Goal: Task Accomplishment & Management: Manage account settings

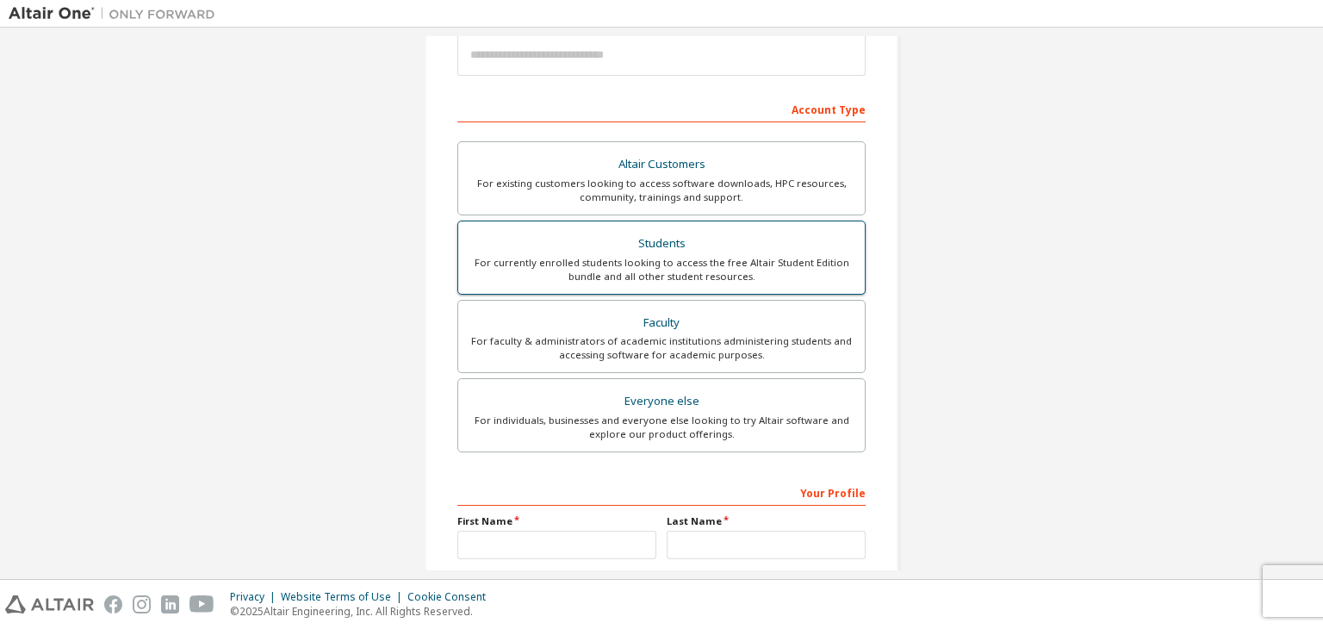
scroll to position [216, 0]
click at [580, 264] on div "For currently enrolled students looking to access the free Altair Student Editi…" at bounding box center [661, 269] width 386 height 28
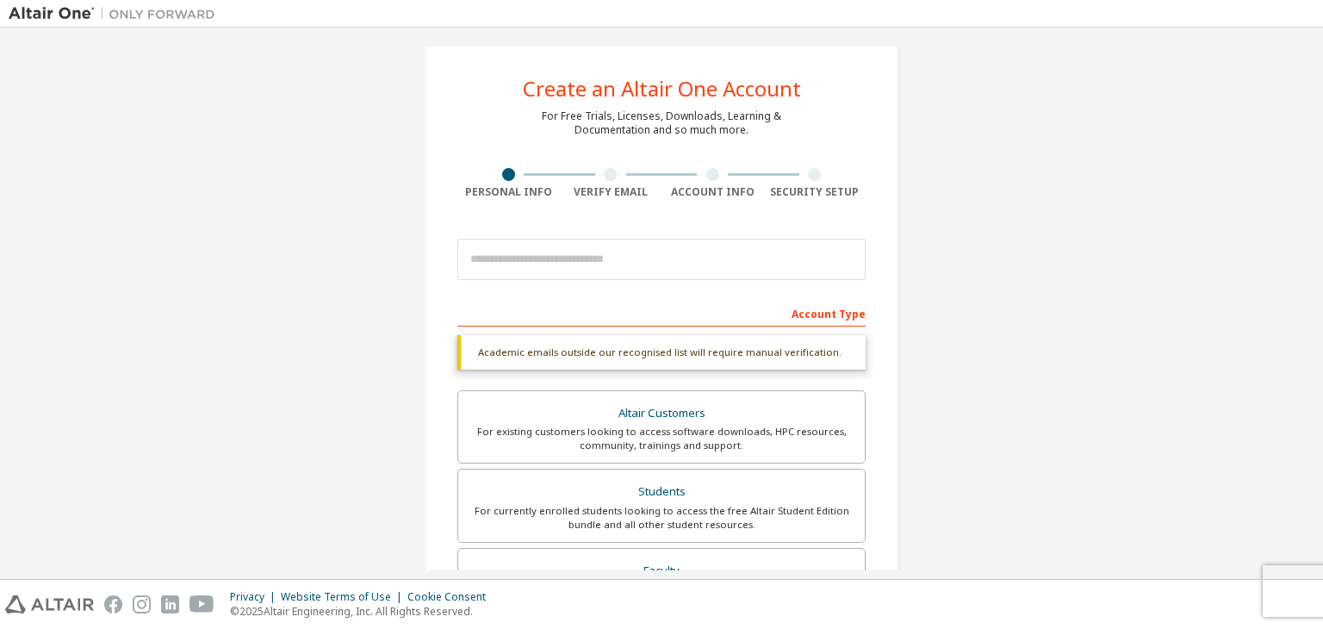
scroll to position [0, 0]
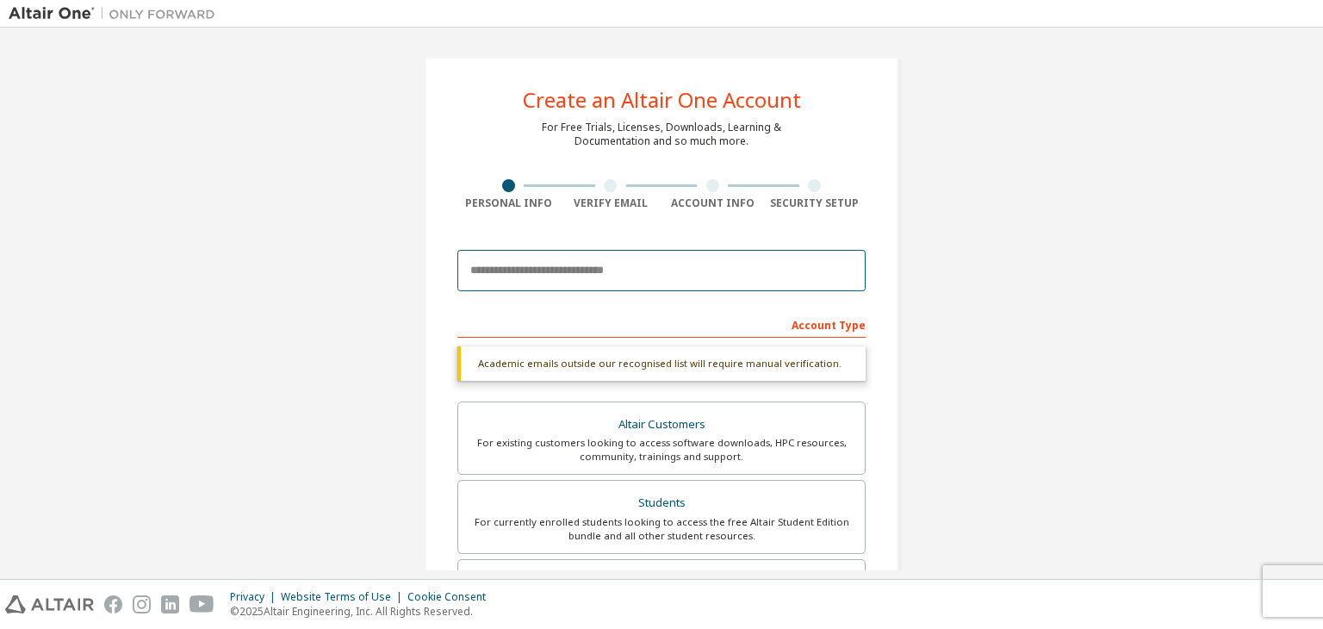
click at [534, 278] on input "email" at bounding box center [661, 270] width 408 height 41
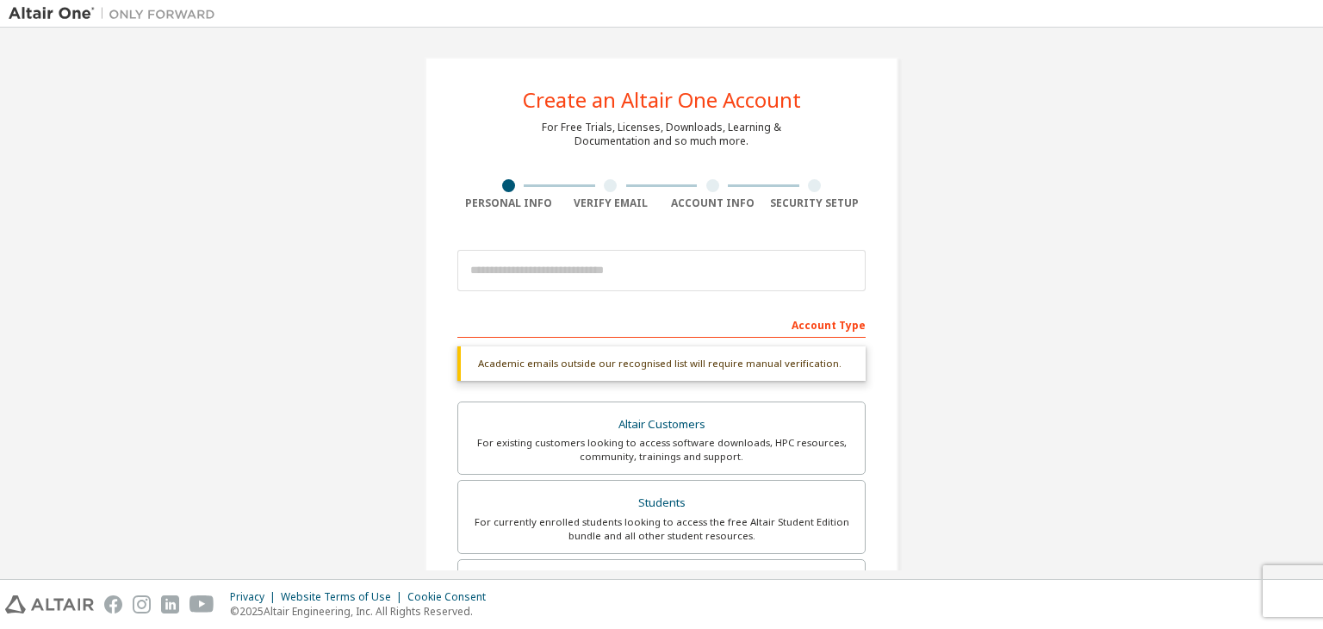
click at [466, 313] on div "Account Type" at bounding box center [661, 324] width 408 height 28
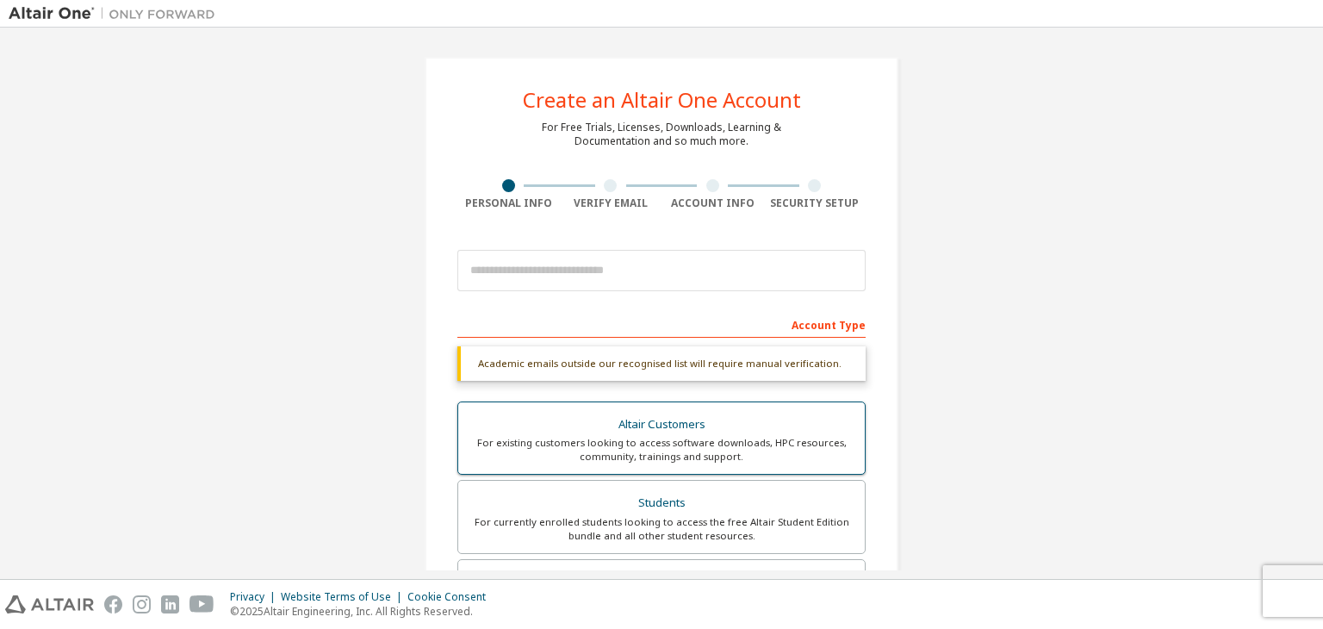
scroll to position [419, 0]
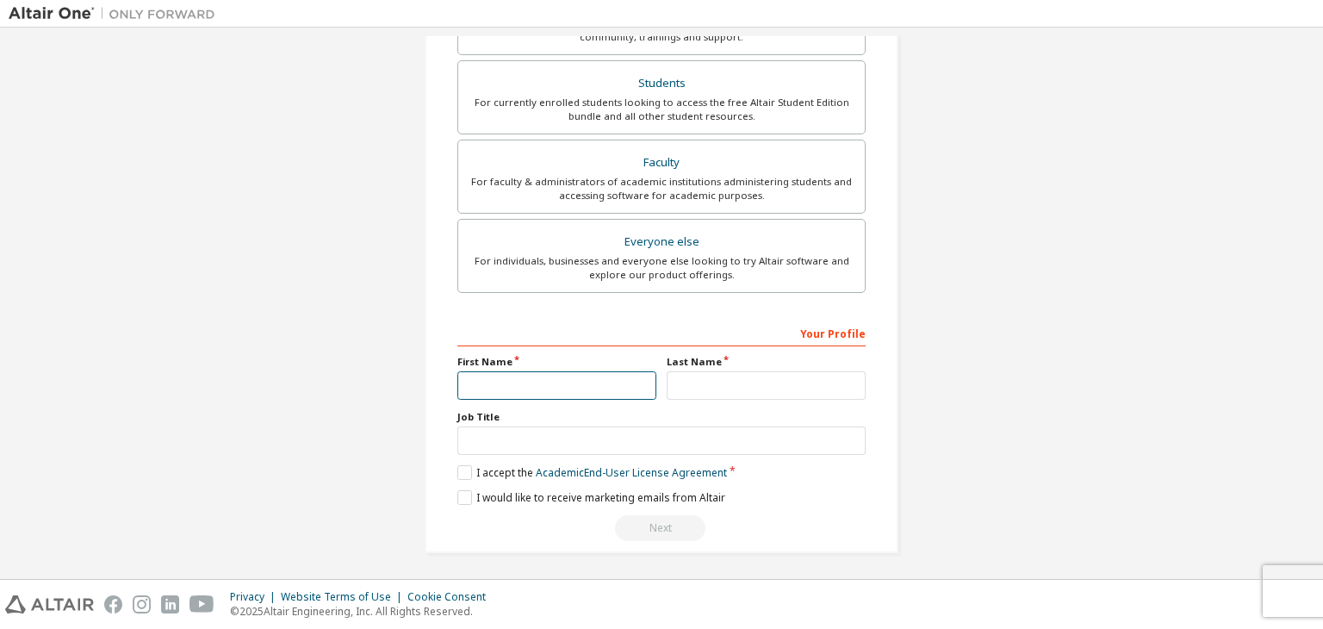
click at [541, 377] on input "text" at bounding box center [556, 385] width 199 height 28
type input "******"
click at [706, 373] on input "text" at bounding box center [766, 385] width 199 height 28
type input "*"
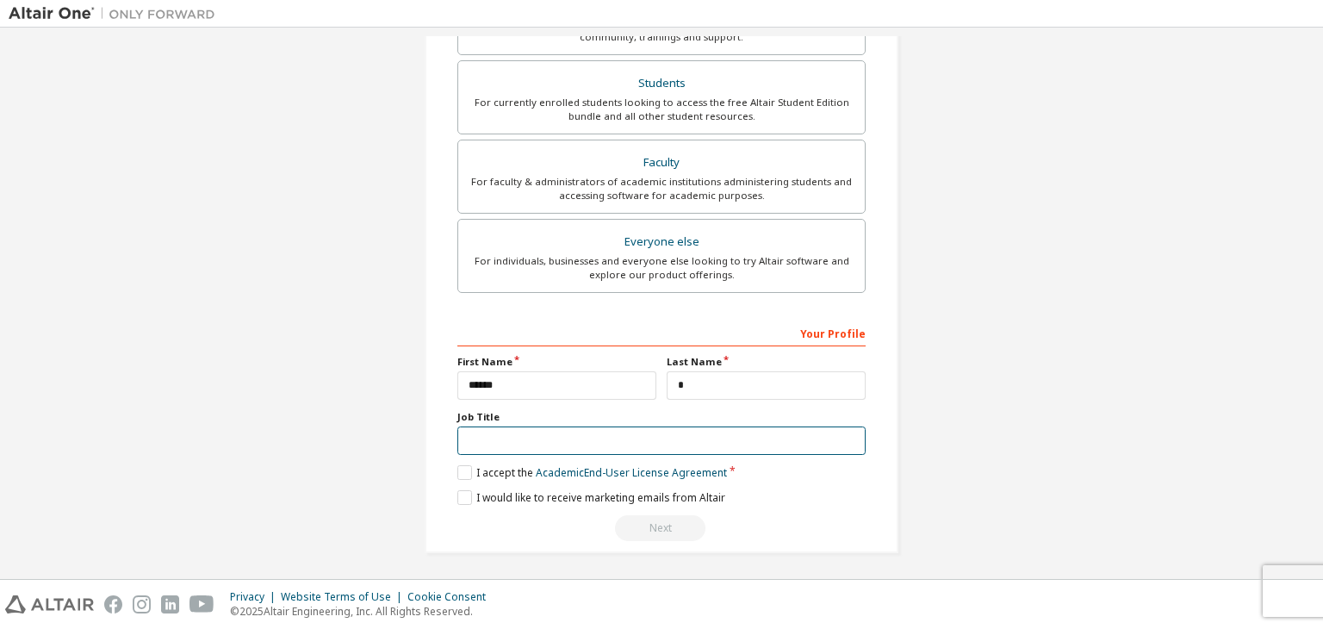
click at [699, 430] on input "text" at bounding box center [661, 440] width 408 height 28
type input "*******"
click at [466, 466] on label "I accept the Academic End-User License Agreement" at bounding box center [592, 472] width 270 height 15
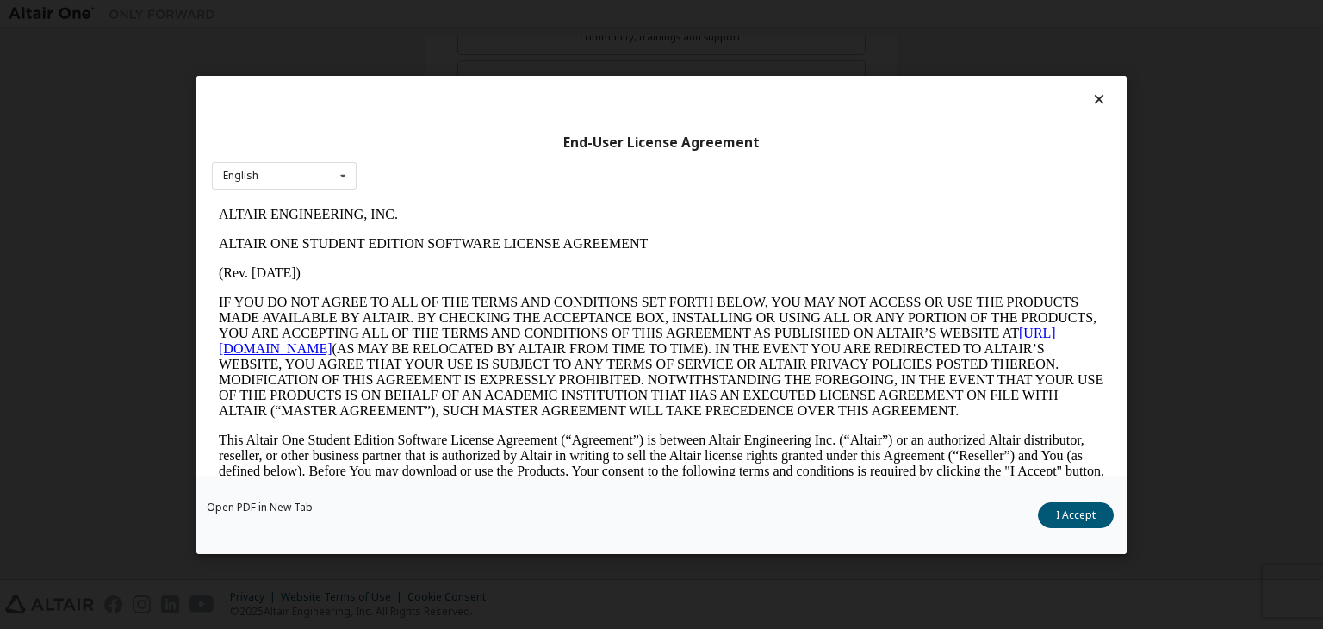
scroll to position [0, 0]
click at [1051, 505] on button "I Accept" at bounding box center [1076, 515] width 76 height 26
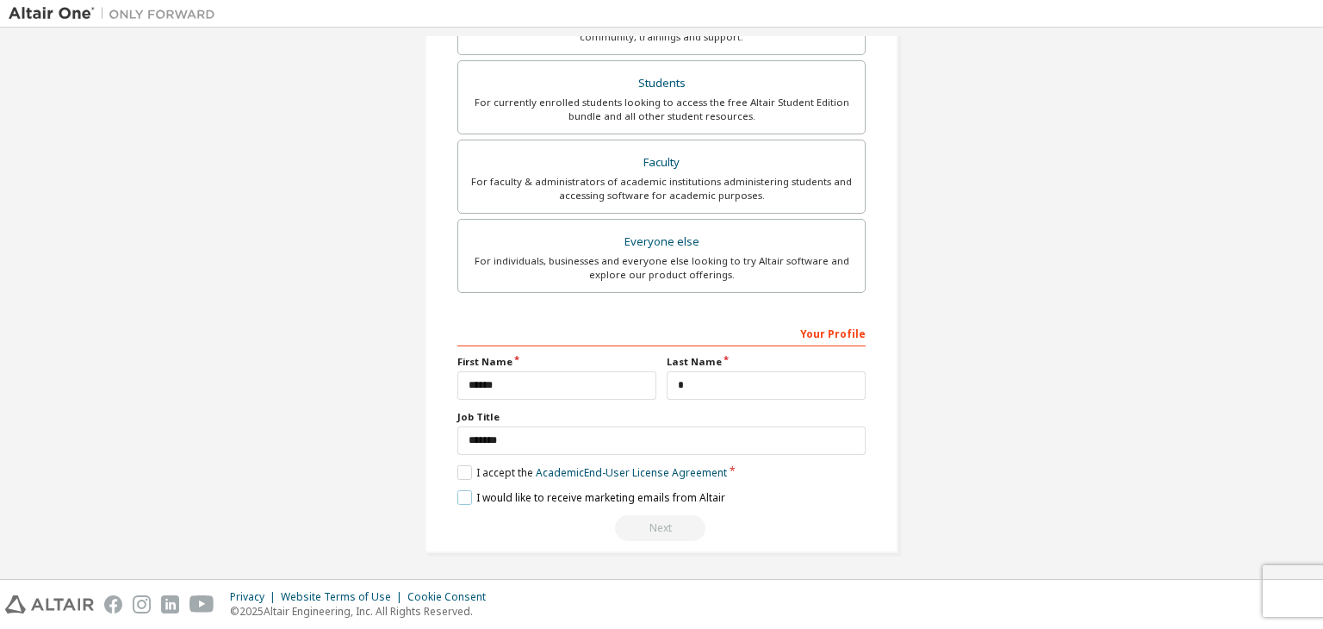
click at [460, 493] on label "I would like to receive marketing emails from Altair" at bounding box center [591, 497] width 268 height 15
click at [642, 524] on div "Next" at bounding box center [661, 528] width 408 height 26
click at [964, 140] on div "Create an Altair One Account For Free Trials, Licenses, Downloads, Learning & D…" at bounding box center [661, 95] width 1305 height 957
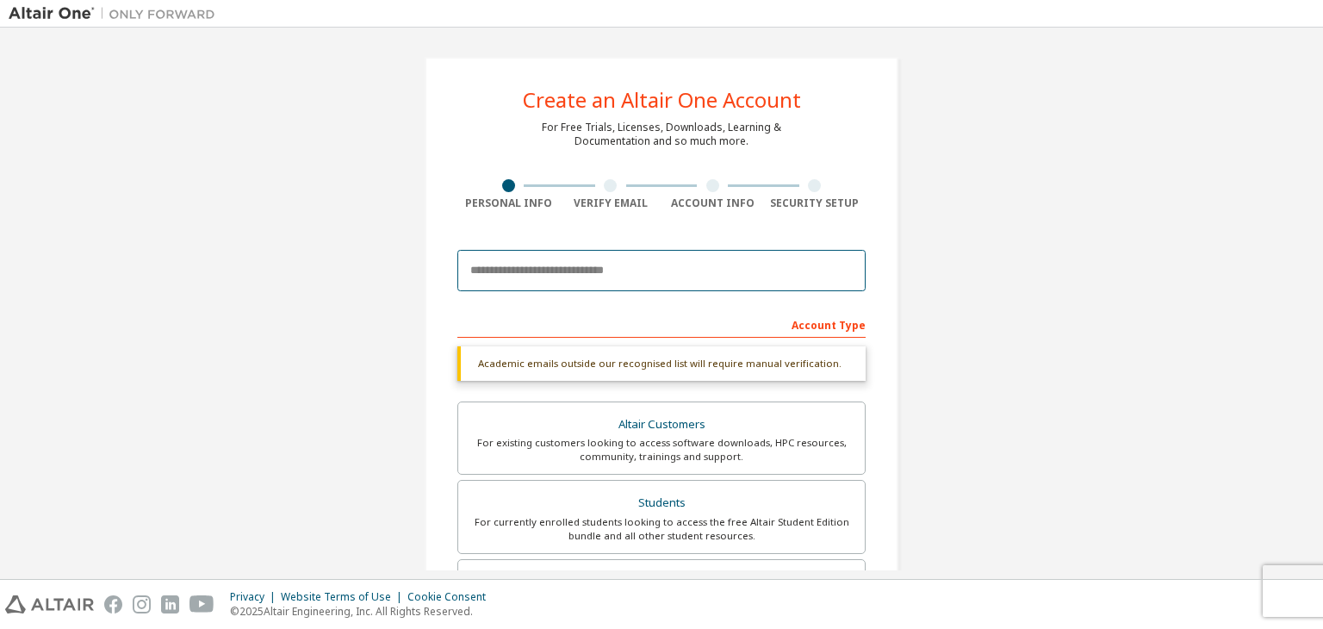
click at [536, 283] on input "email" at bounding box center [661, 270] width 408 height 41
type input "*"
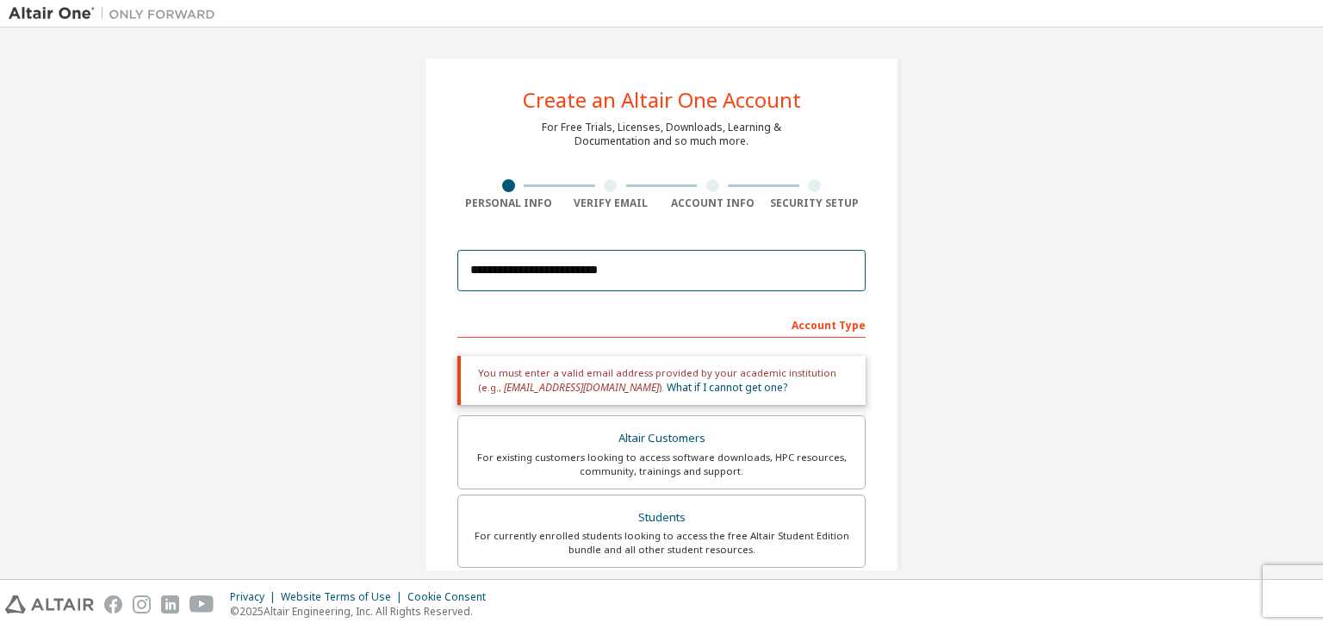
scroll to position [434, 0]
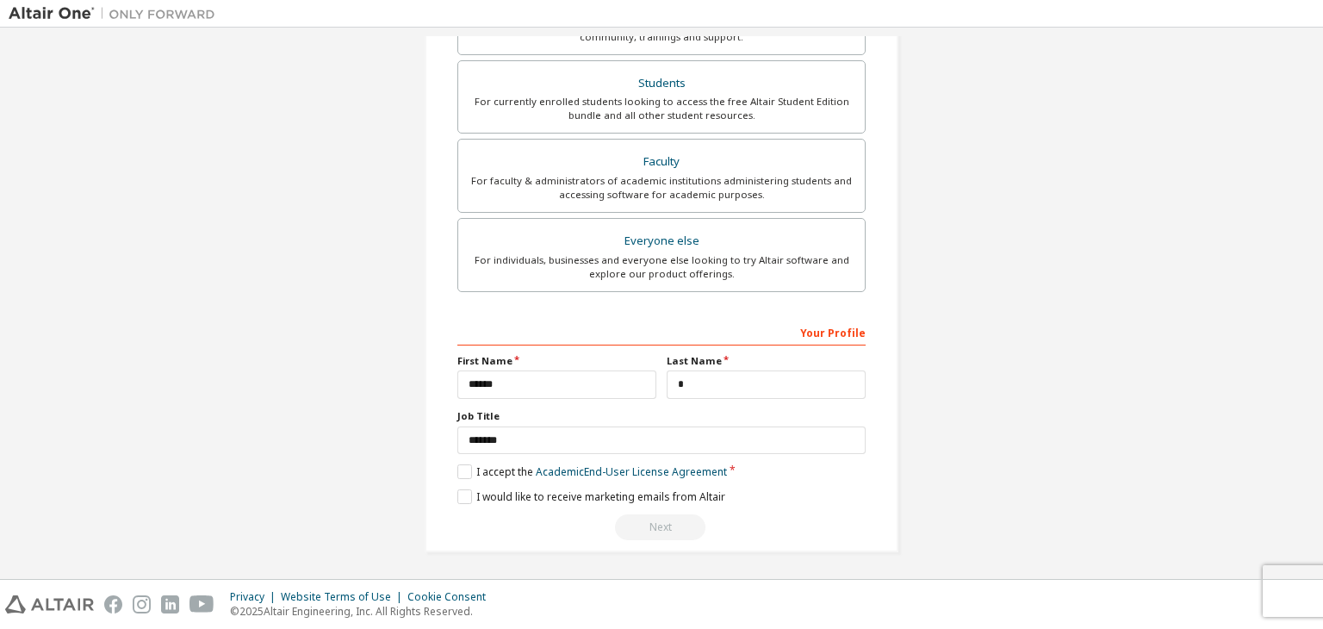
click at [626, 515] on div "Next" at bounding box center [661, 527] width 408 height 26
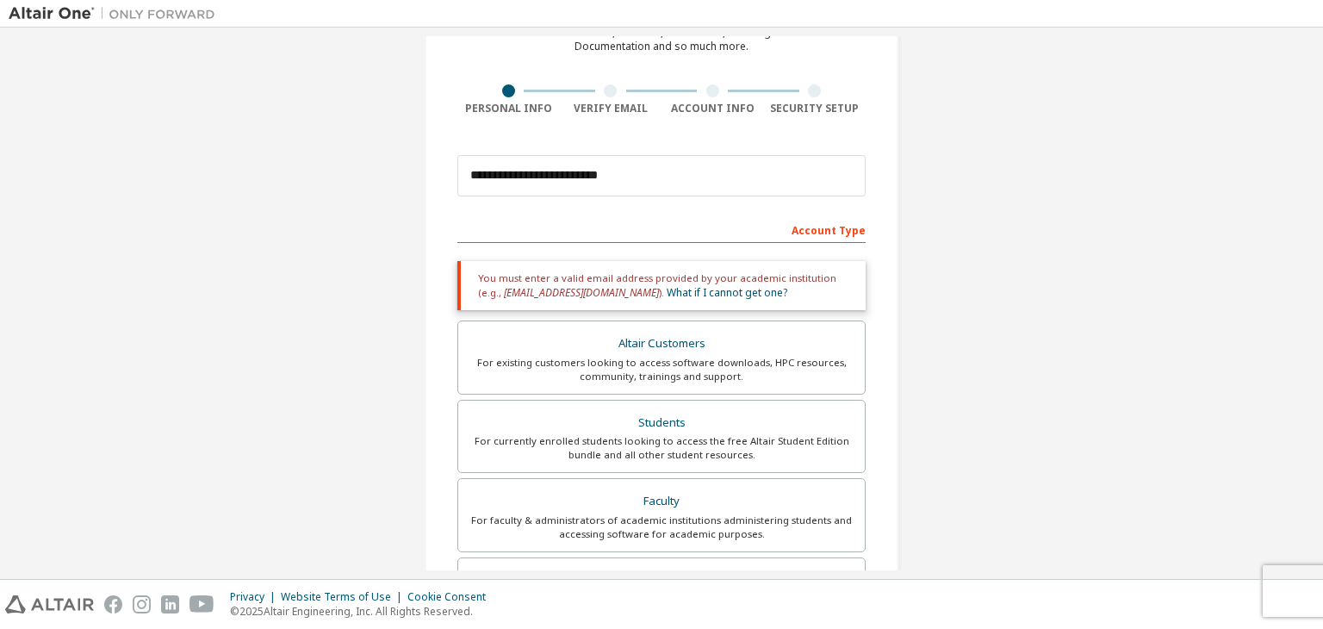
scroll to position [0, 0]
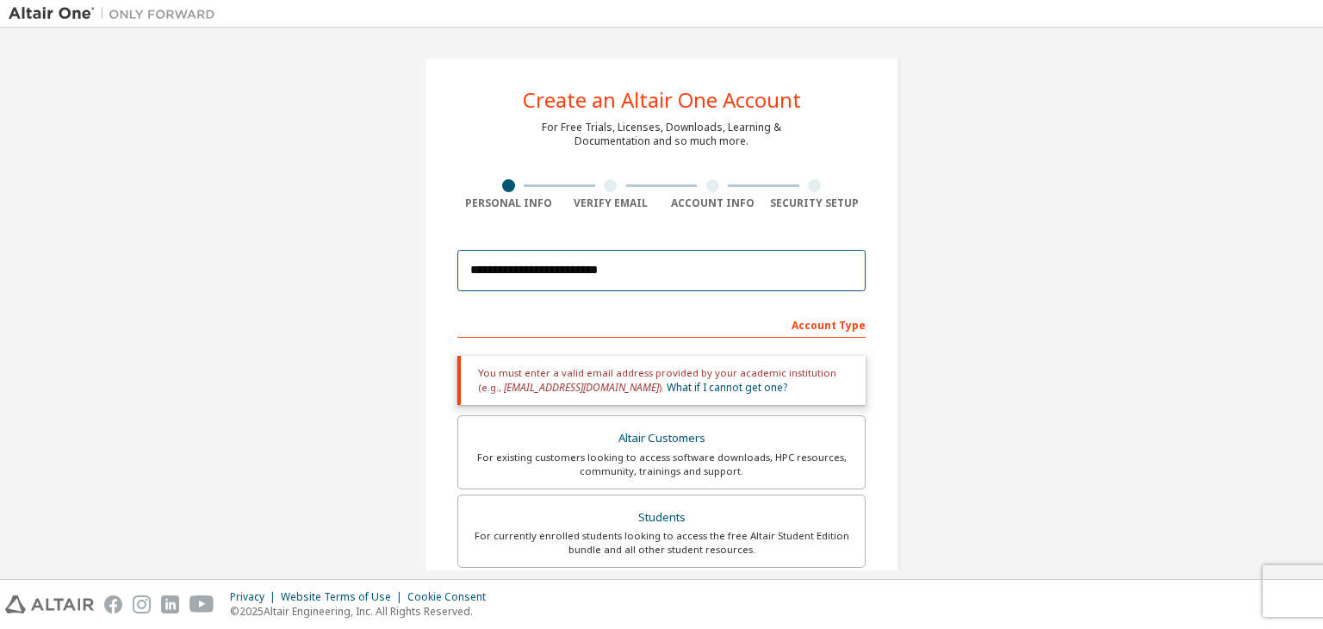
click at [648, 266] on input "**********" at bounding box center [661, 270] width 408 height 41
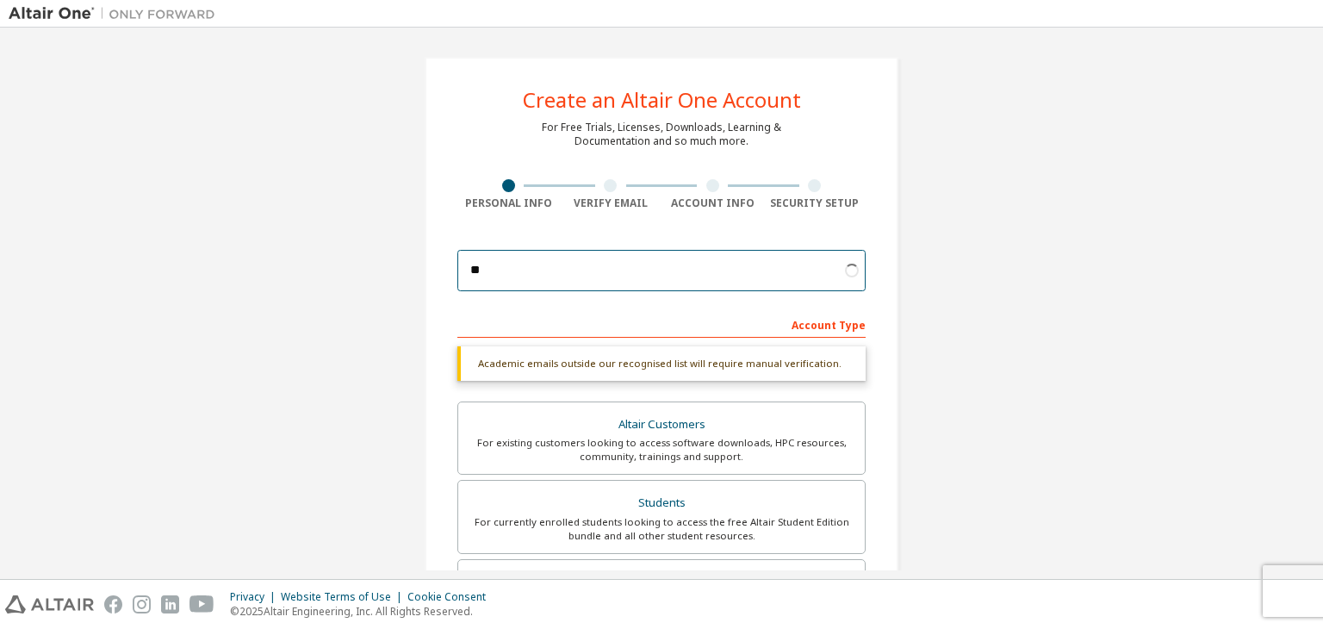
type input "*"
paste input "**********"
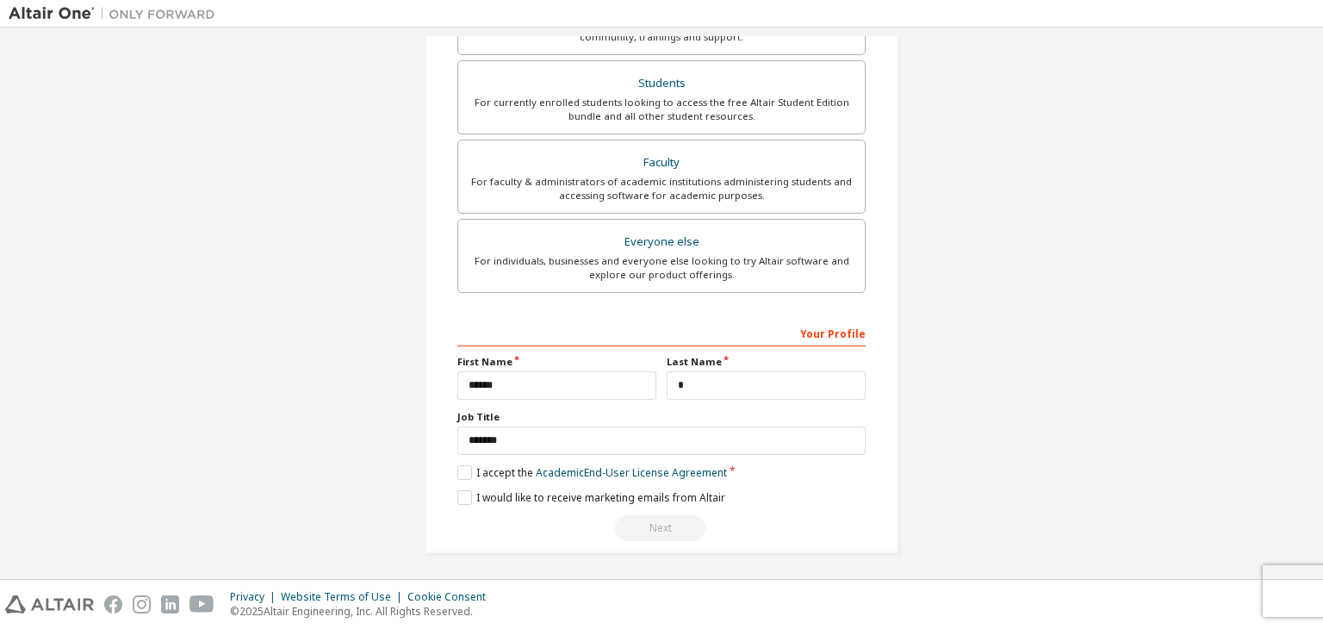
type input "**********"
click at [613, 380] on input "******" at bounding box center [556, 385] width 199 height 28
type input "**********"
click at [668, 519] on button "Next" at bounding box center [660, 528] width 90 height 26
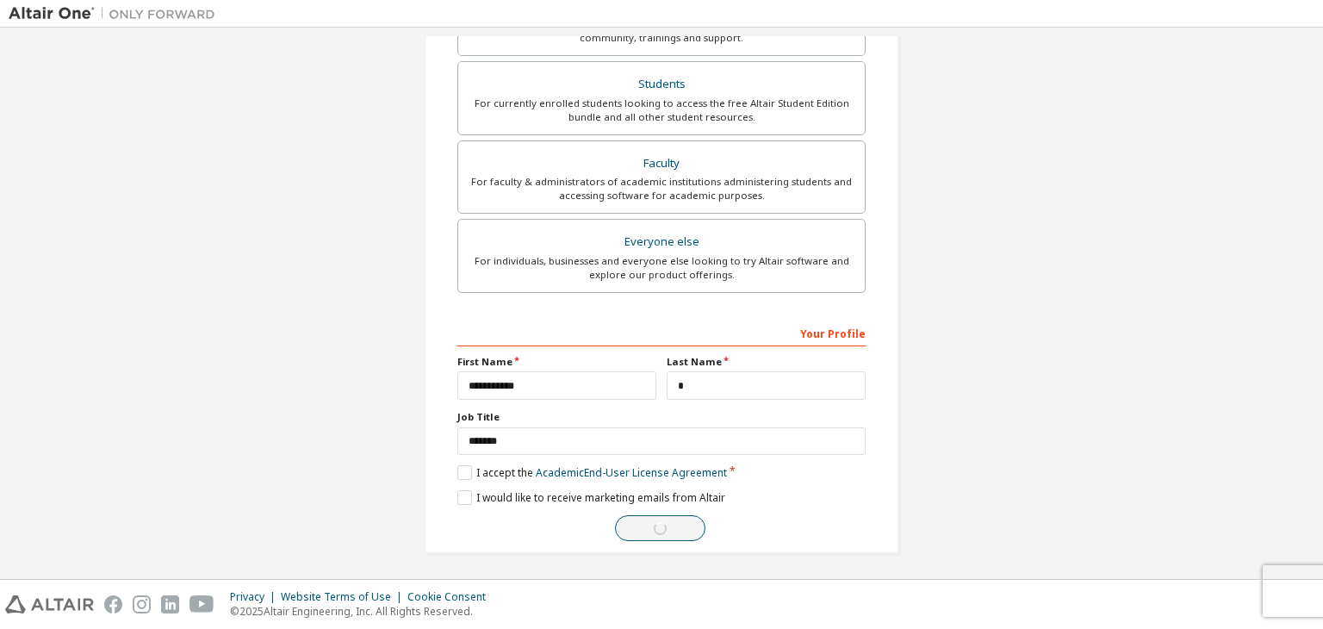
scroll to position [0, 0]
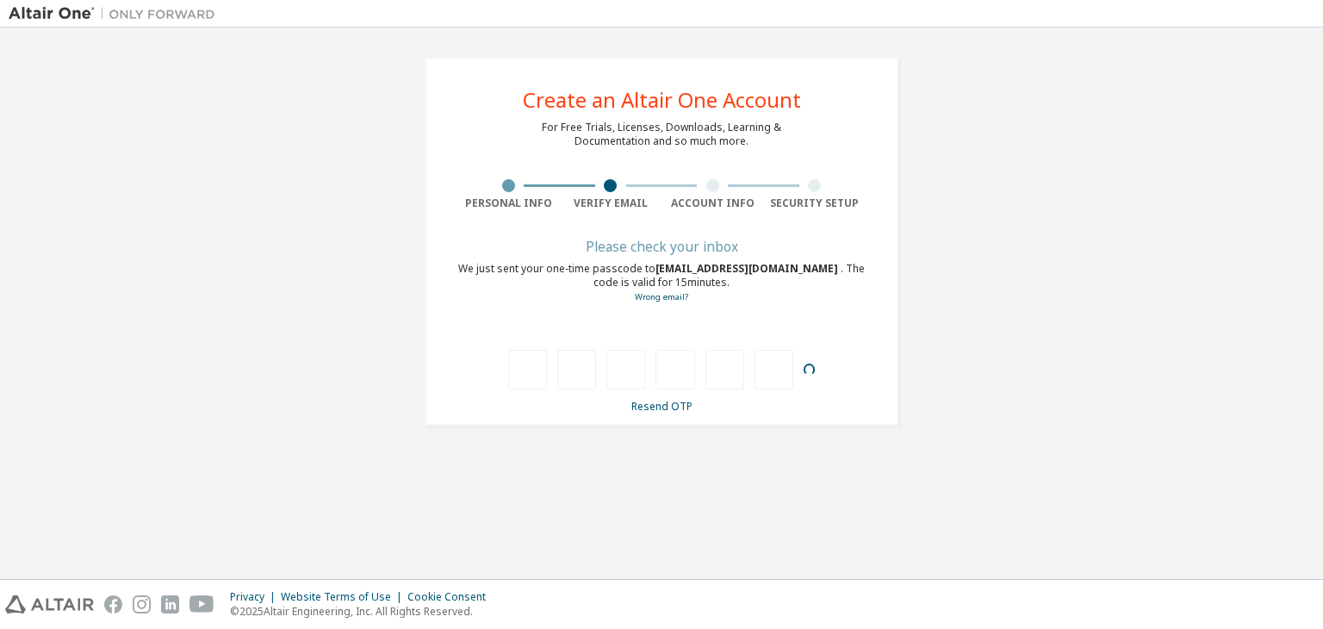
type input "*"
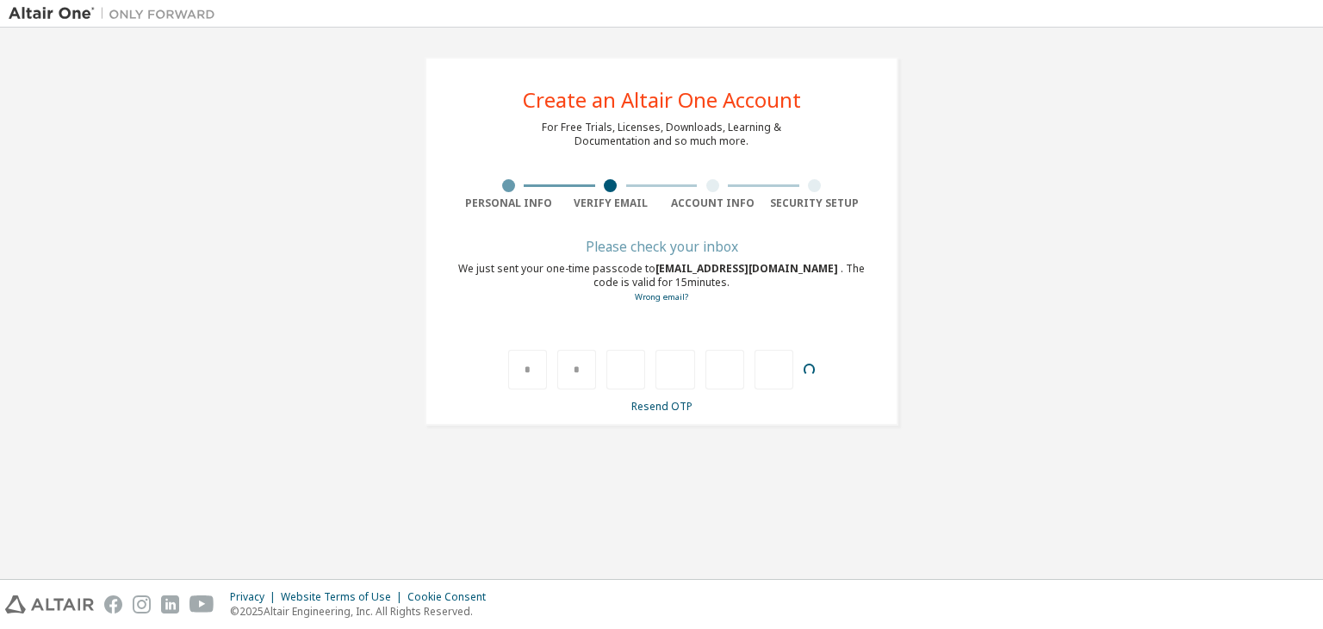
type input "*"
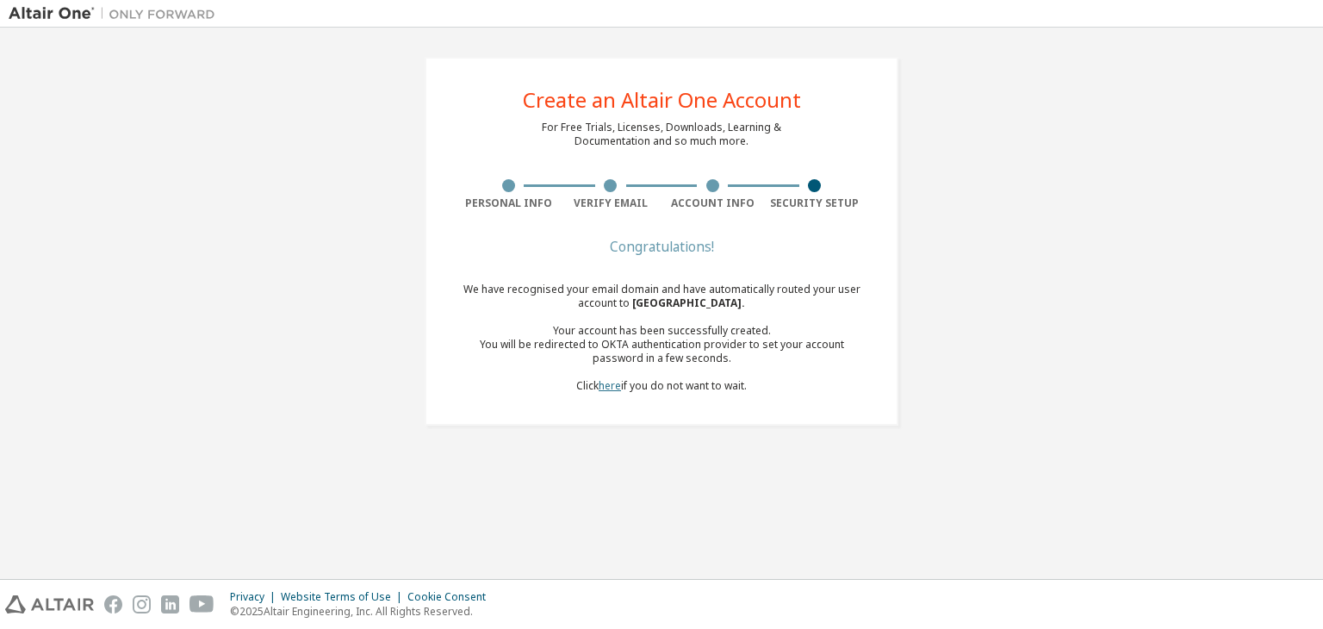
click at [600, 383] on link "here" at bounding box center [609, 385] width 22 height 15
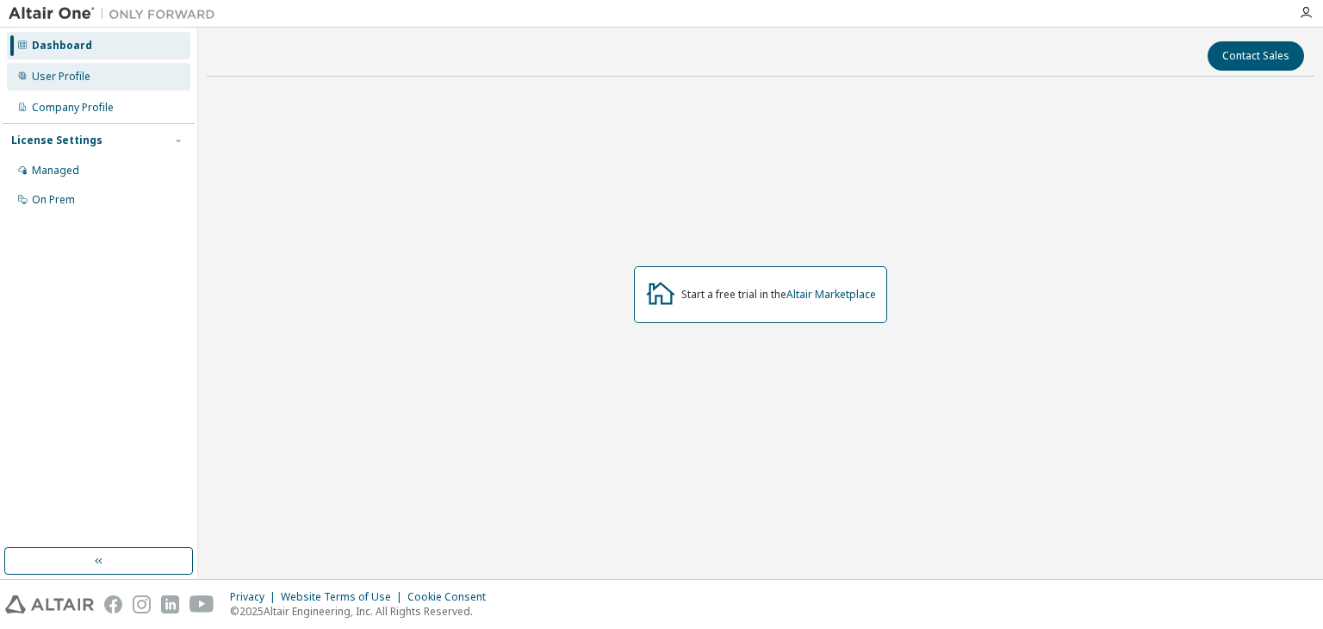
click at [38, 79] on div "User Profile" at bounding box center [61, 77] width 59 height 14
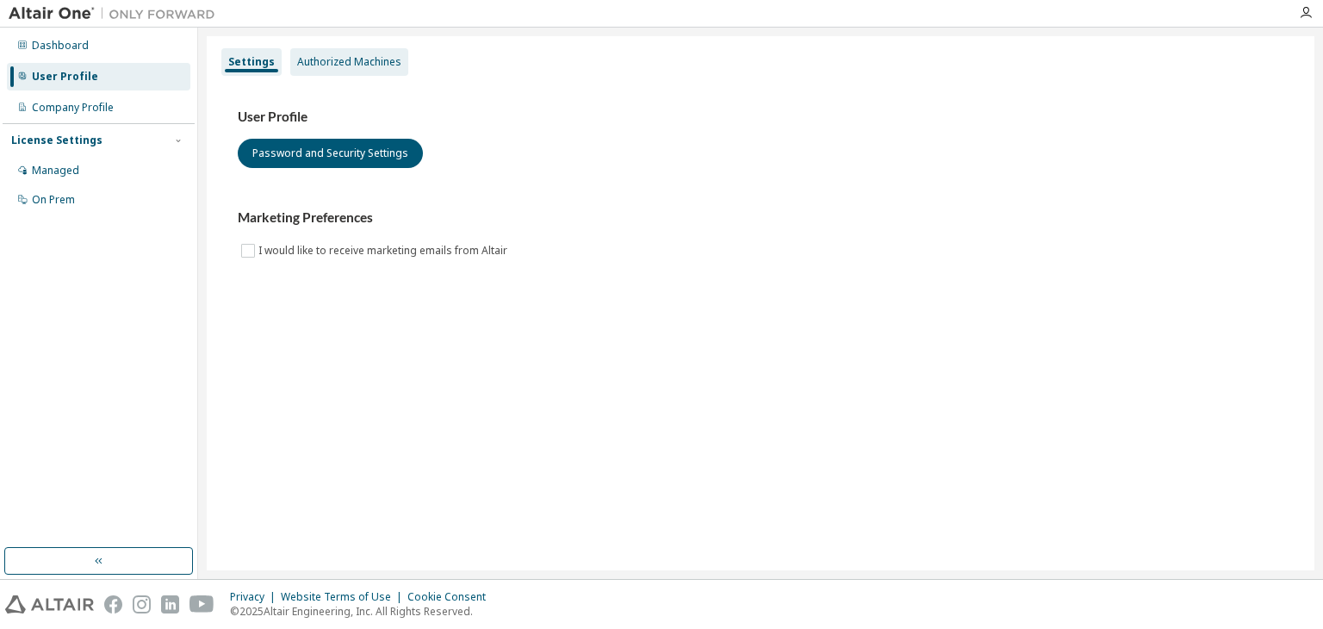
click at [341, 63] on div "Authorized Machines" at bounding box center [349, 62] width 104 height 14
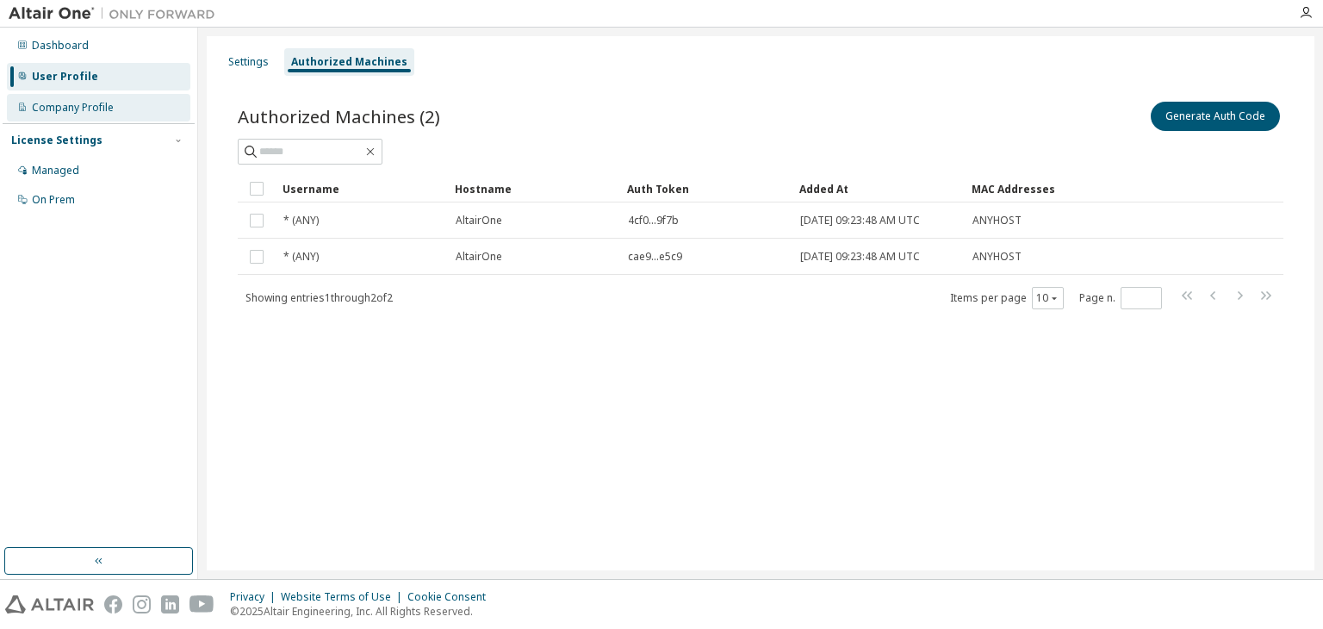
click at [59, 111] on div "Company Profile" at bounding box center [73, 108] width 82 height 14
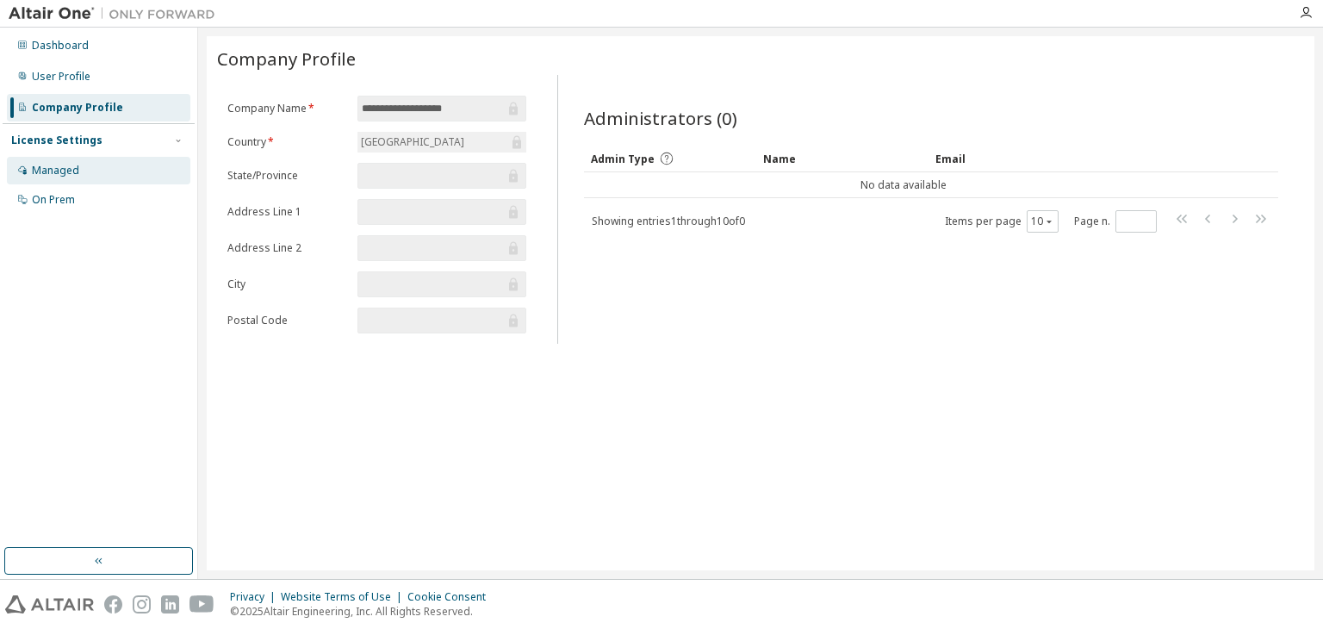
click at [62, 166] on div "Managed" at bounding box center [55, 171] width 47 height 14
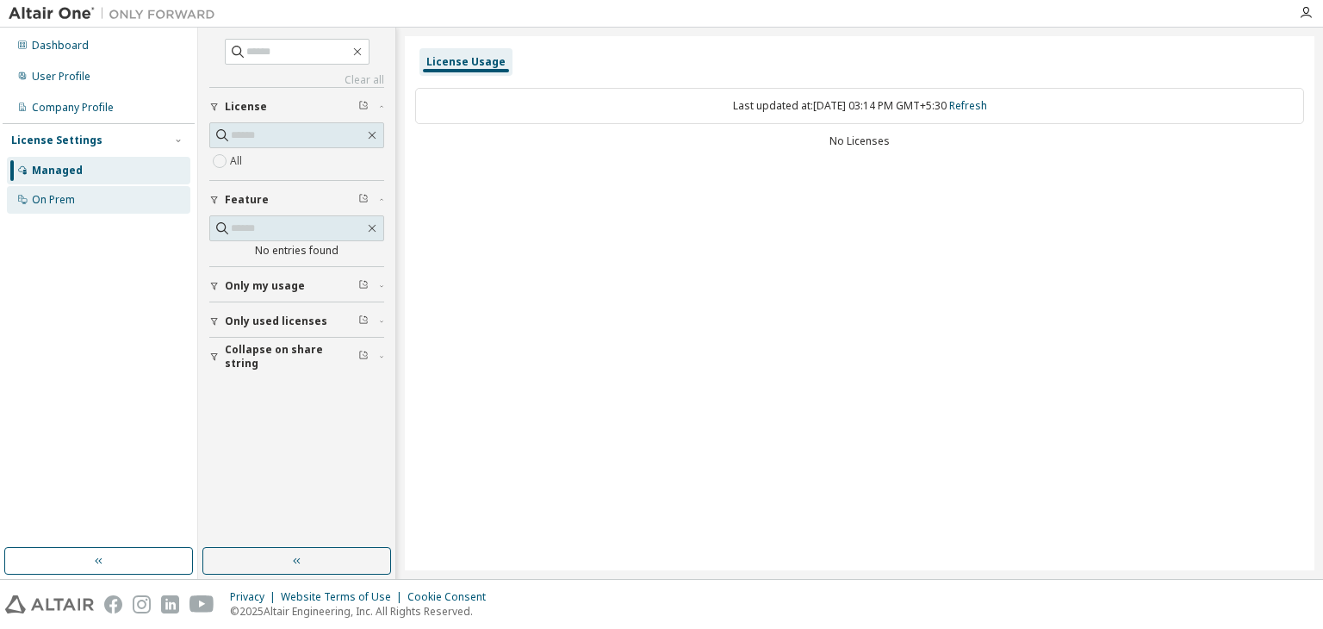
click at [48, 194] on div "On Prem" at bounding box center [53, 200] width 43 height 14
